Goal: Task Accomplishment & Management: Manage account settings

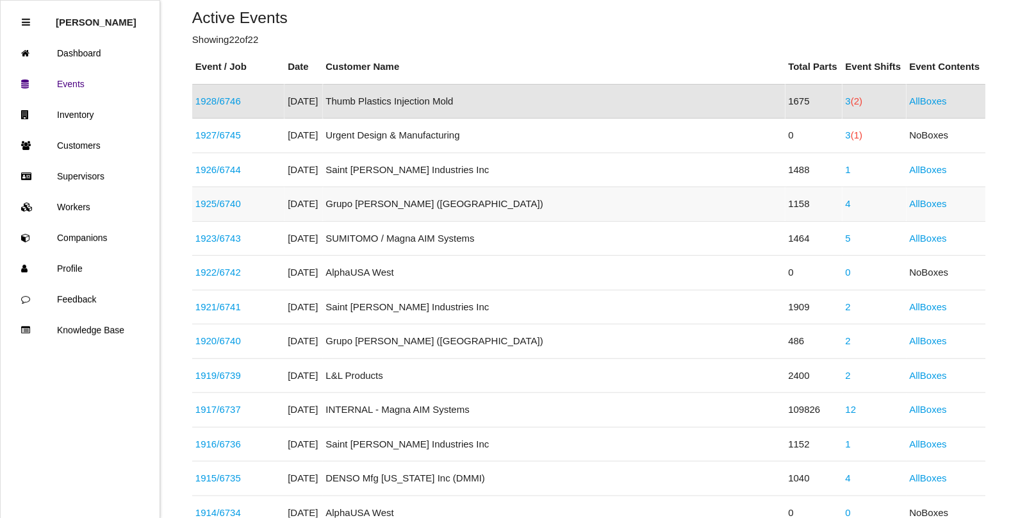
scroll to position [192, 0]
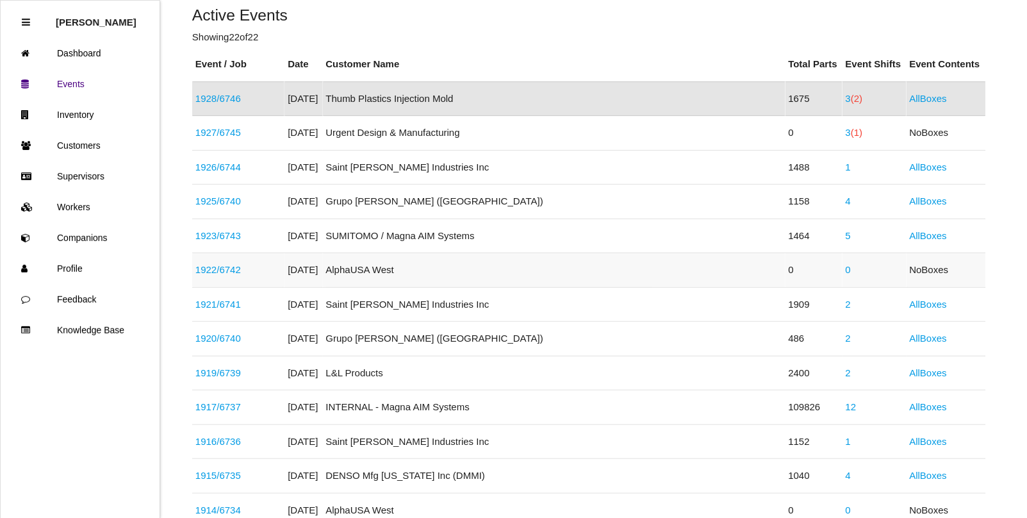
click at [235, 269] on link "1922 / 6742" at bounding box center [217, 269] width 45 height 11
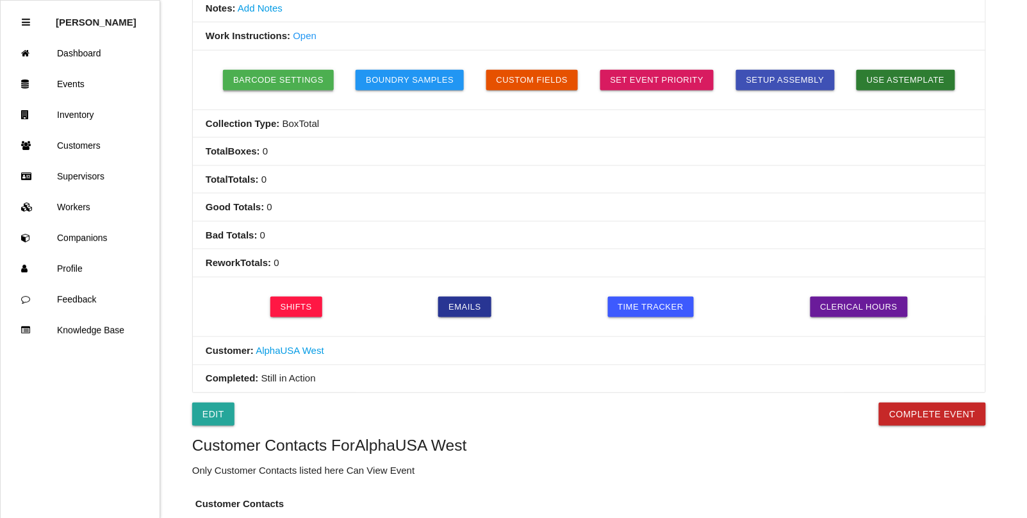
scroll to position [320, 0]
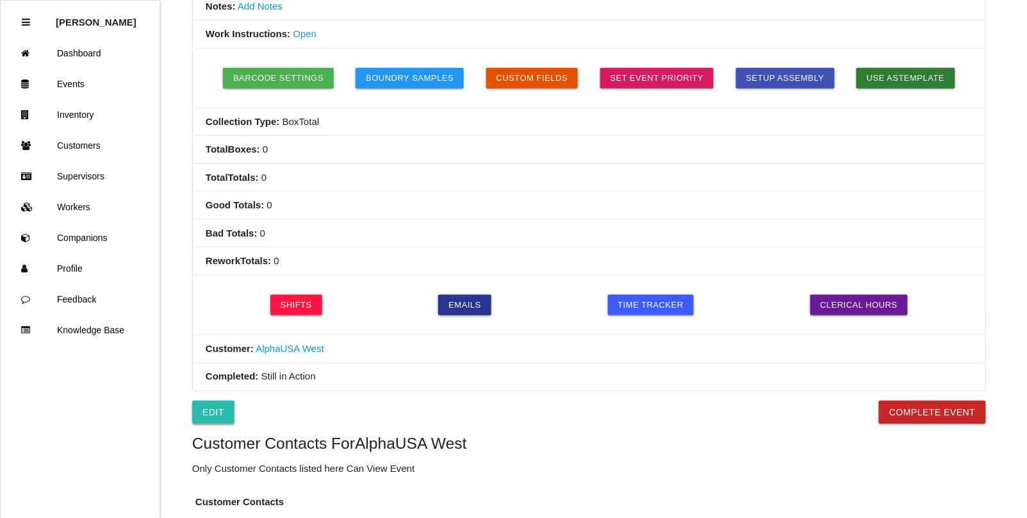
click at [200, 420] on link "Edit" at bounding box center [213, 412] width 42 height 23
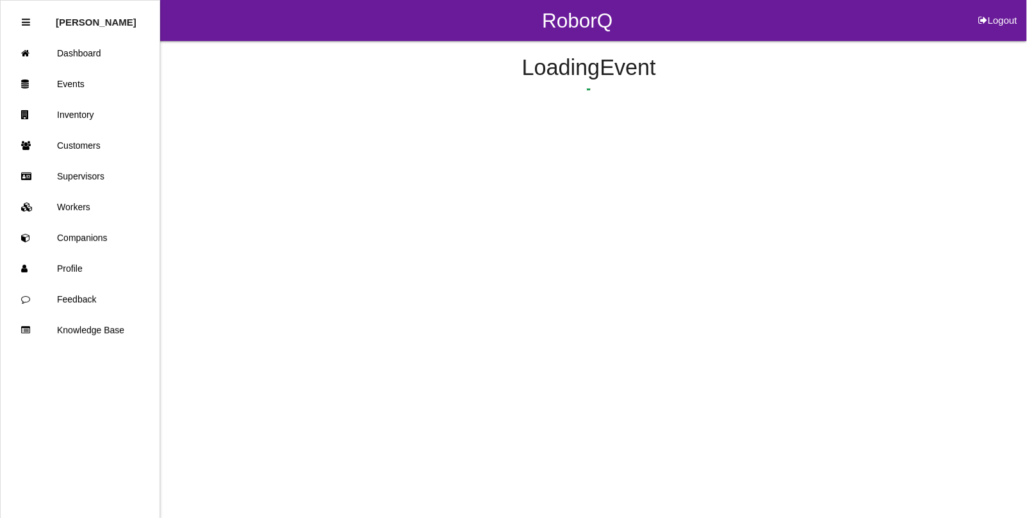
select select "remove"
select select "false"
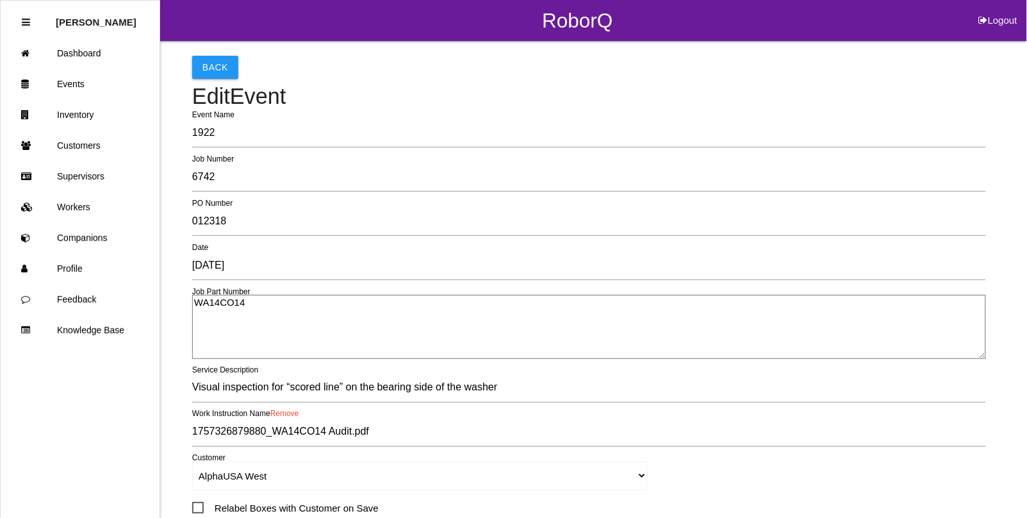
click at [199, 304] on textarea "WA14CO14" at bounding box center [589, 327] width 794 height 64
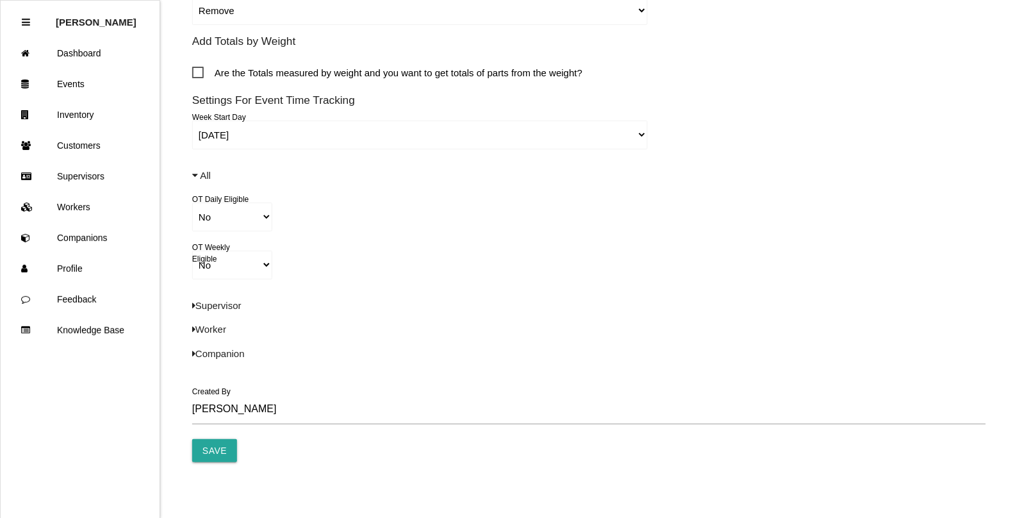
scroll to position [845, 0]
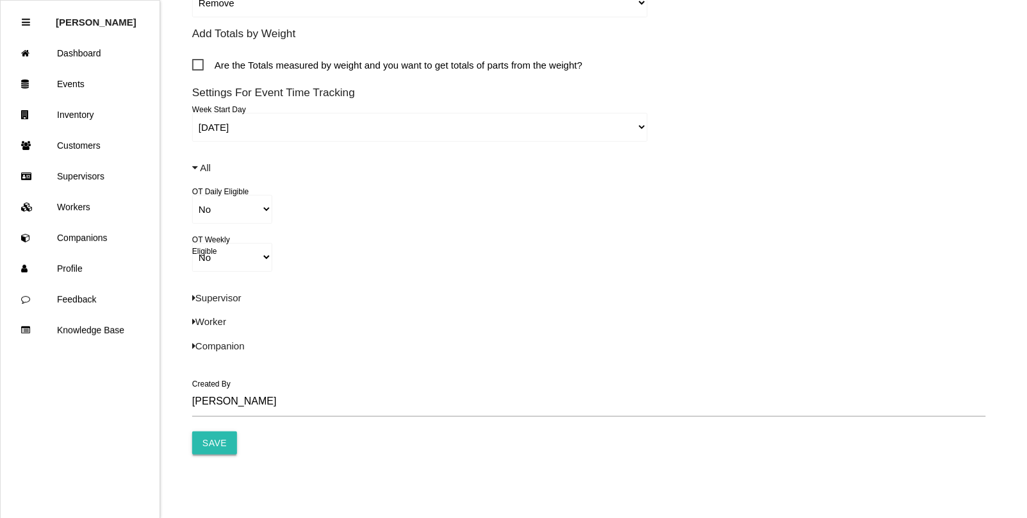
type textarea "K13360 (WA14CO14)"
click at [218, 443] on input "Save" at bounding box center [214, 442] width 45 height 23
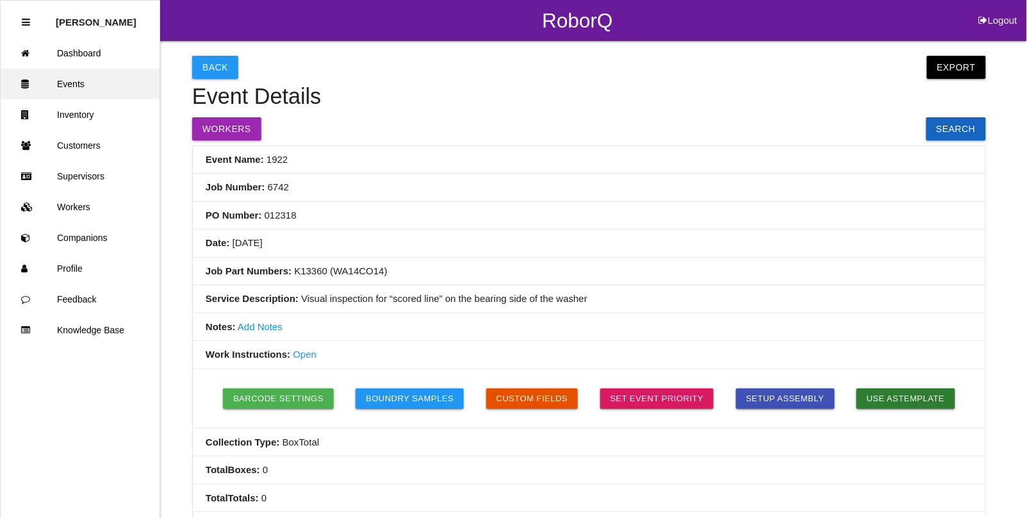
click at [74, 83] on link "Events" at bounding box center [80, 84] width 159 height 31
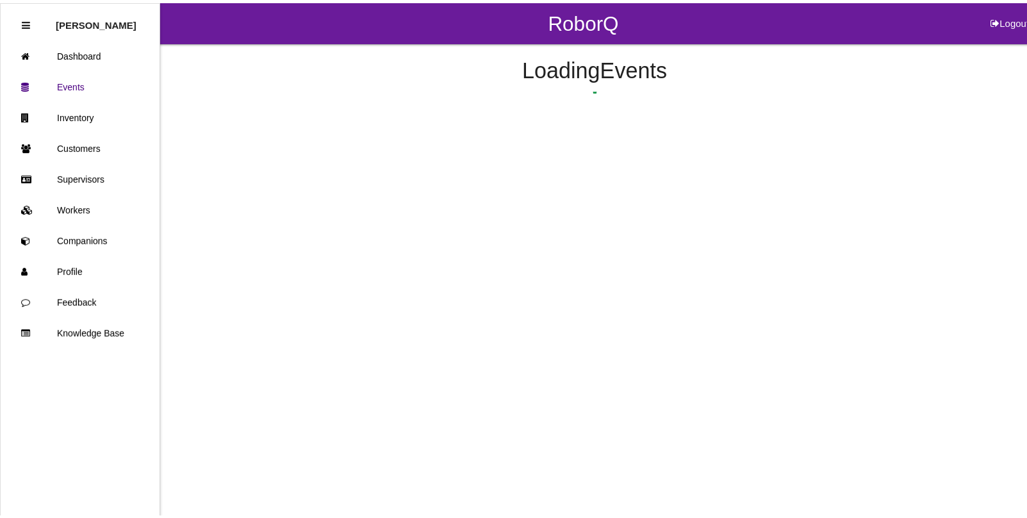
scroll to position [204, 0]
